Goal: Task Accomplishment & Management: Use online tool/utility

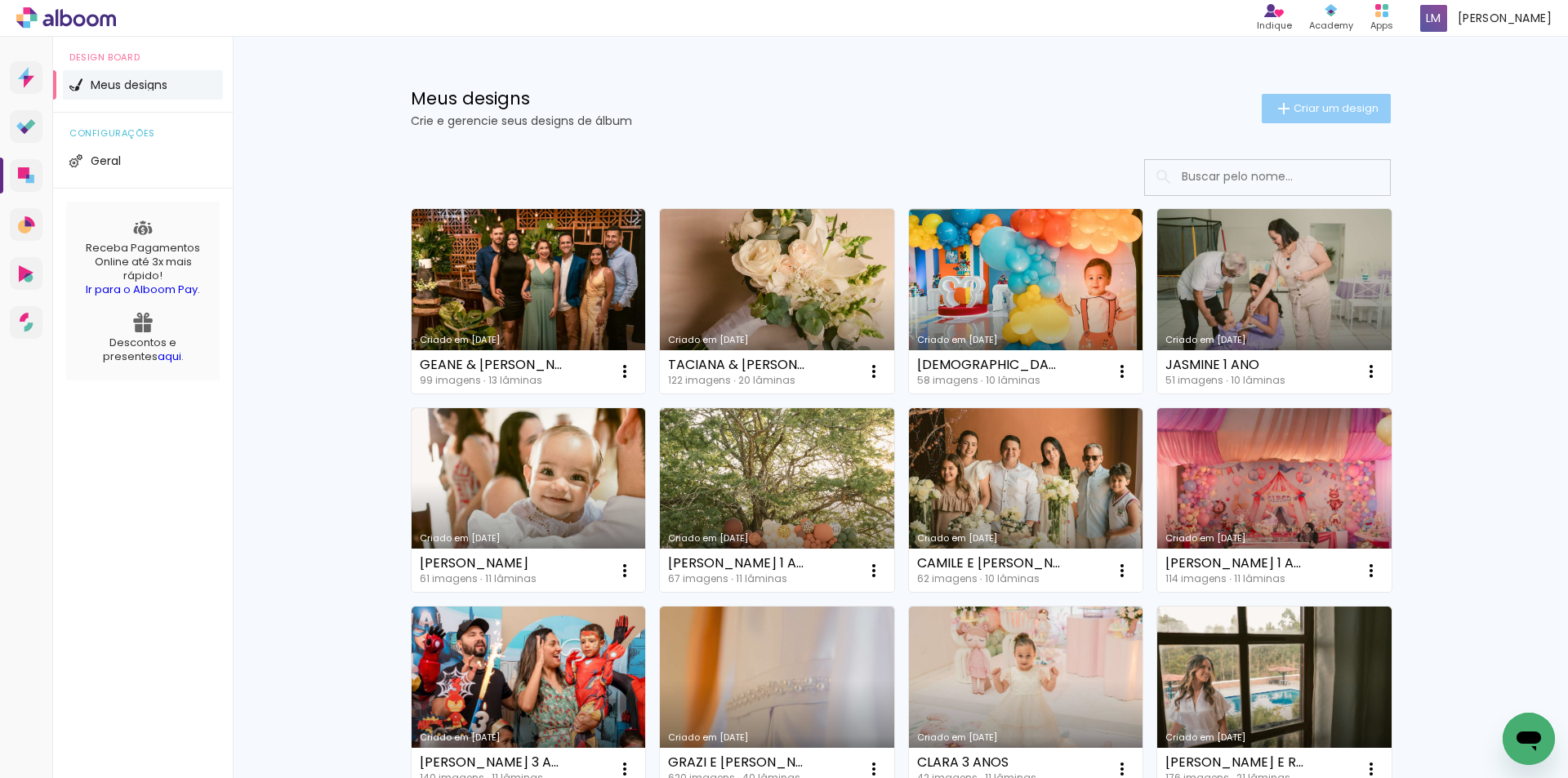
click at [1261, 112] on paper-button "Criar um design" at bounding box center [1325, 109] width 129 height 30
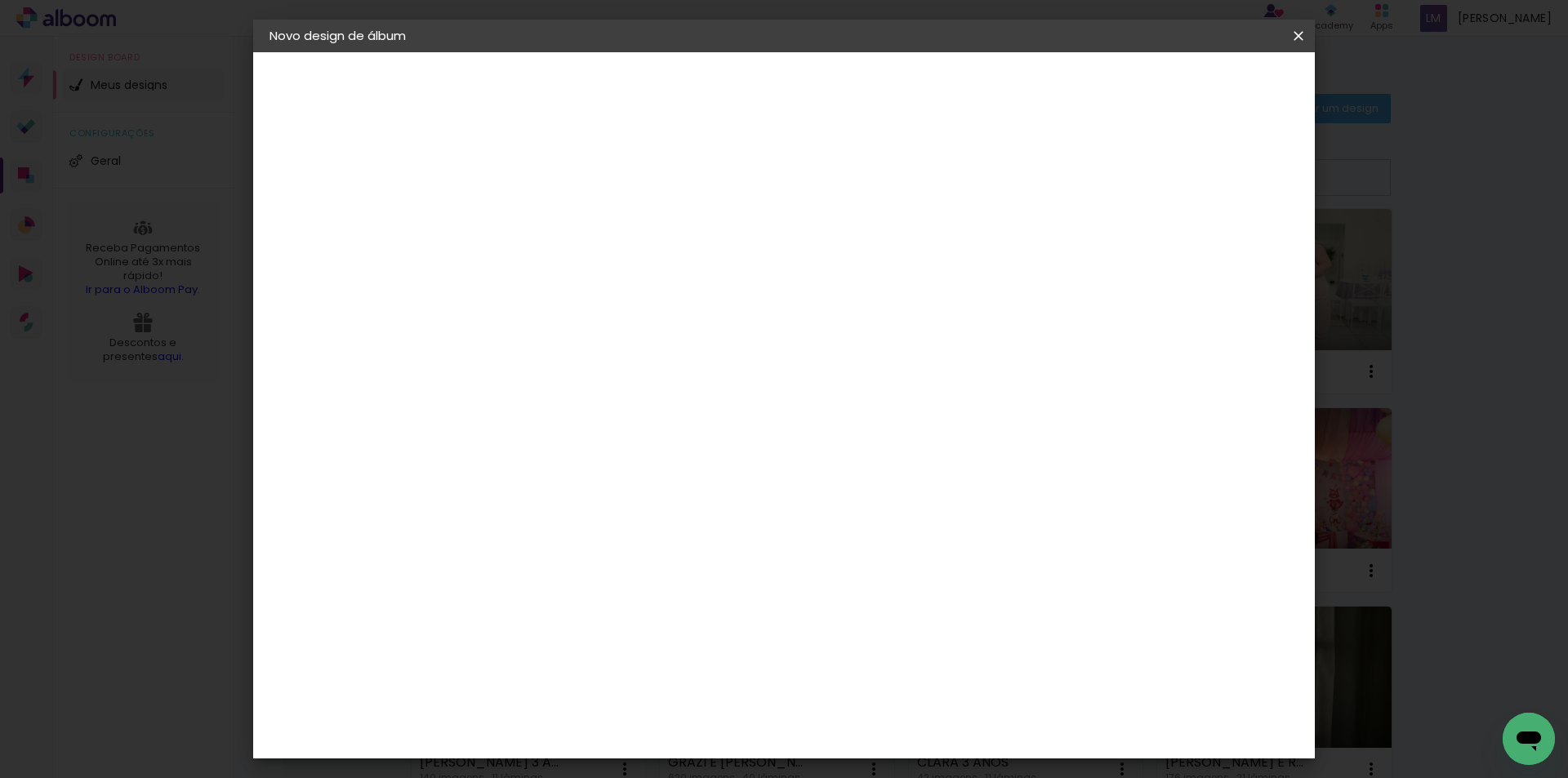
click at [536, 220] on input at bounding box center [536, 219] width 0 height 26
type input "MAJU 7 ANOS"
type paper-input "MAJU 7 ANOS"
click at [704, 100] on paper-button "Avançar" at bounding box center [664, 86] width 80 height 28
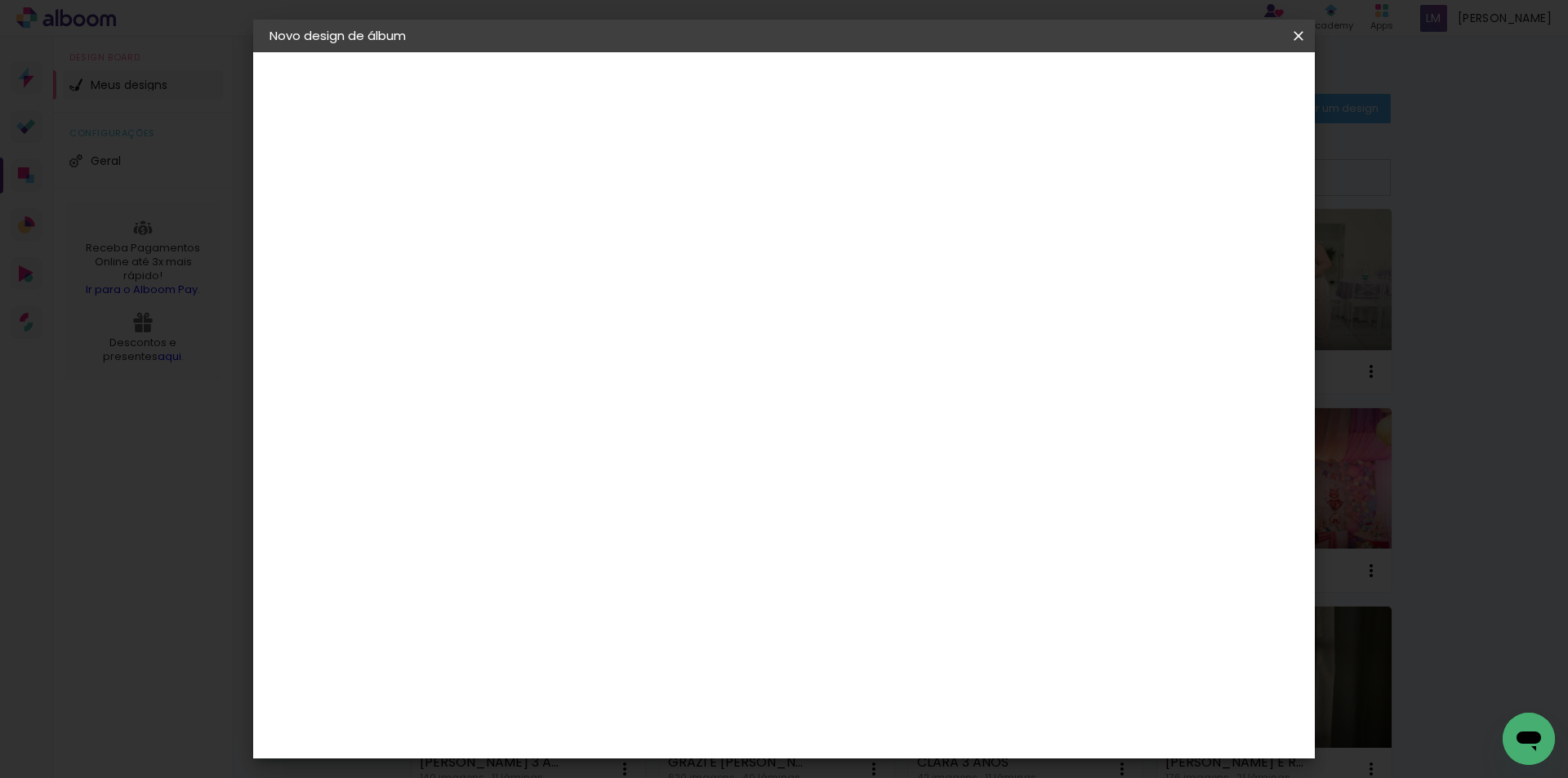
click at [566, 619] on div "Go image" at bounding box center [546, 631] width 40 height 26
click at [0, 0] on slot "Avançar" at bounding box center [0, 0] width 0 height 0
click at [600, 271] on input "text" at bounding box center [568, 284] width 64 height 26
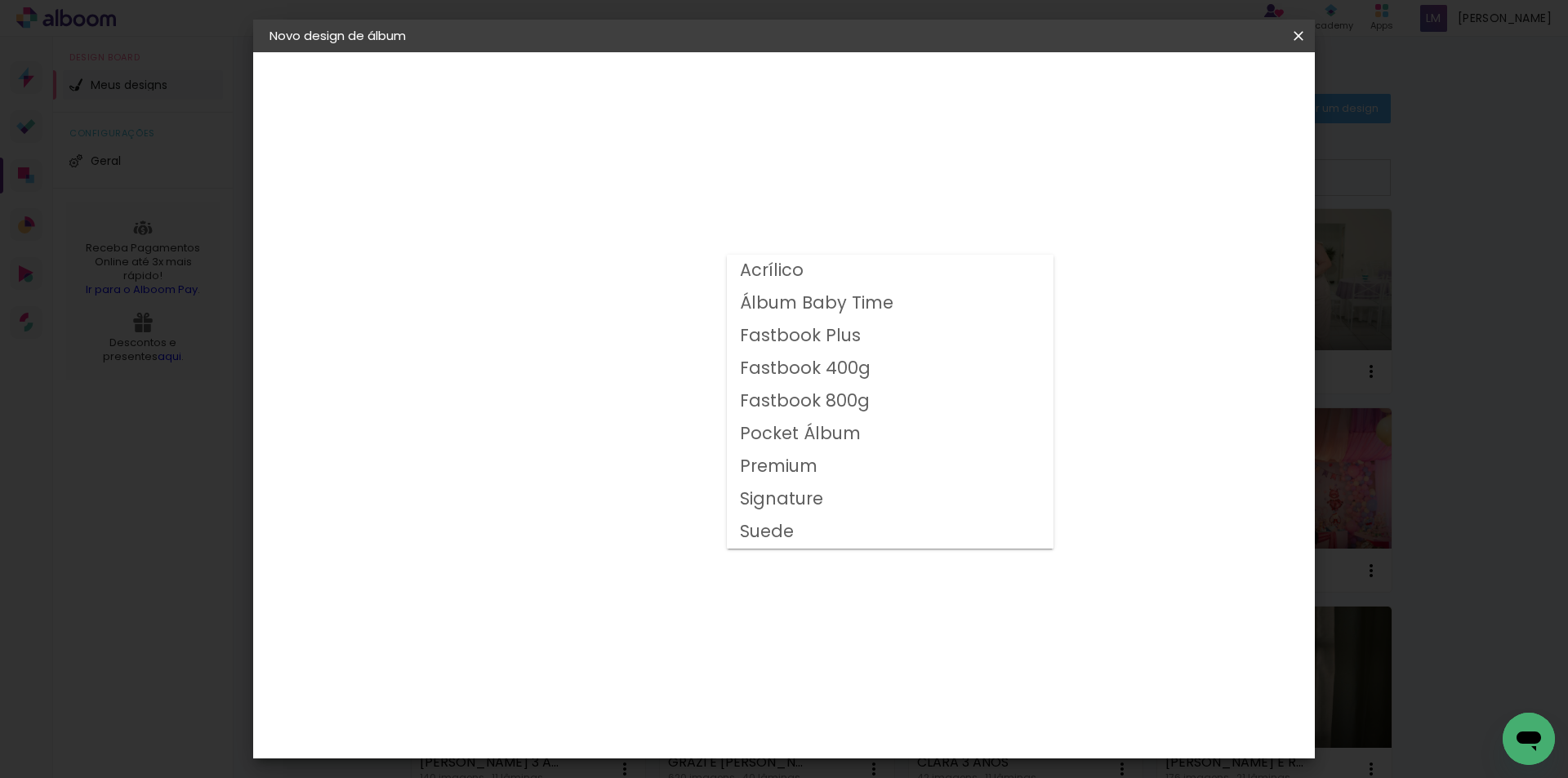
click at [0, 0] on slot "Fastbook 800g" at bounding box center [0, 0] width 0 height 0
type input "Fastbook 800g"
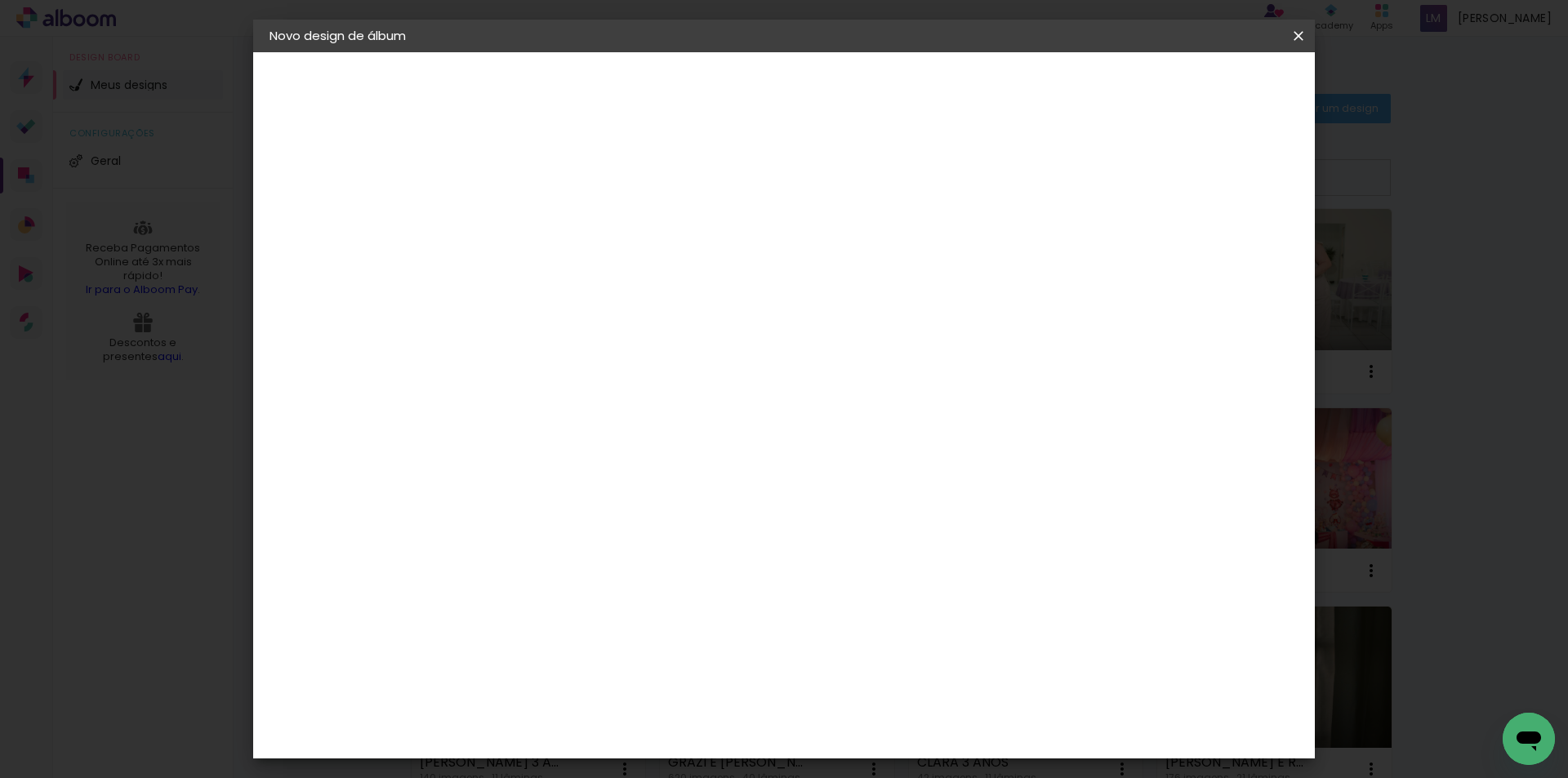
click at [647, 439] on span "25 × 20" at bounding box center [609, 442] width 76 height 43
click at [0, 0] on slot "Avançar" at bounding box center [0, 0] width 0 height 0
click at [1196, 84] on span "Iniciar design" at bounding box center [1159, 87] width 74 height 11
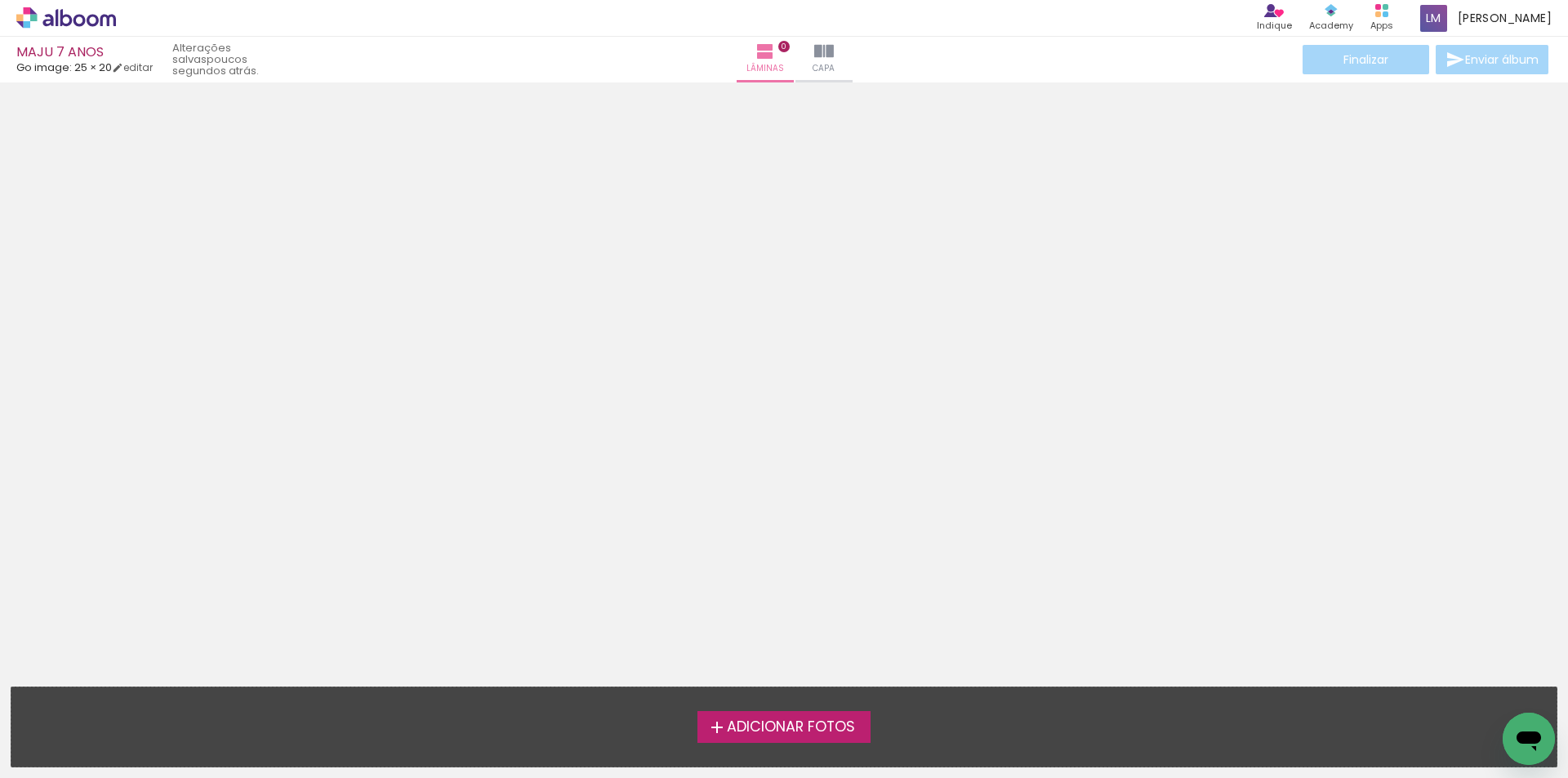
click at [743, 724] on span "Adicionar Fotos" at bounding box center [791, 727] width 129 height 14
click at [0, 0] on input "file" at bounding box center [0, 0] width 0 height 0
click at [720, 734] on iron-icon at bounding box center [716, 727] width 20 height 20
click at [0, 0] on input "file" at bounding box center [0, 0] width 0 height 0
